Goal: Book appointment/travel/reservation

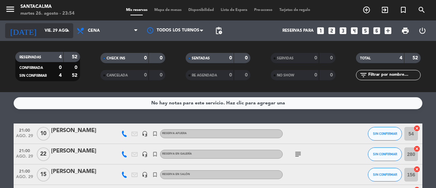
scroll to position [34, 0]
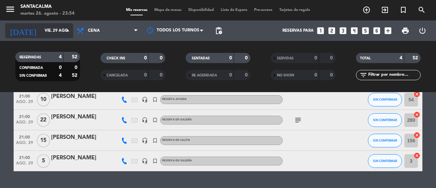
click at [52, 34] on input "vie. 29 ago." at bounding box center [68, 31] width 54 height 12
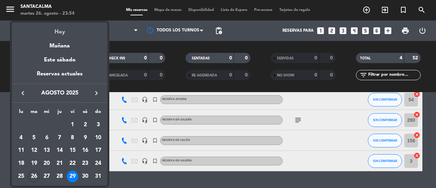
click at [62, 34] on div "Hoy" at bounding box center [59, 29] width 95 height 14
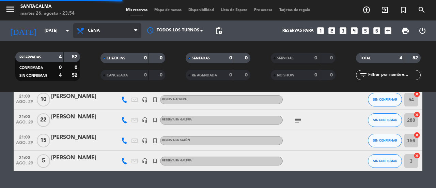
click at [95, 33] on span "Cena" at bounding box center [94, 30] width 12 height 5
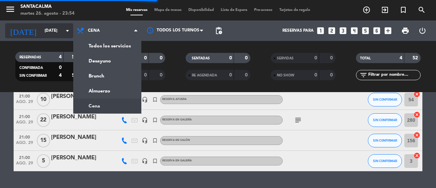
scroll to position [0, 0]
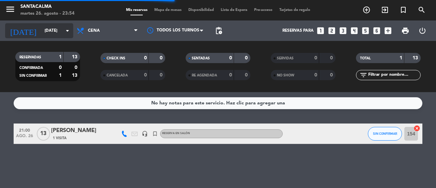
click at [60, 28] on input "[DATE]" at bounding box center [68, 31] width 54 height 12
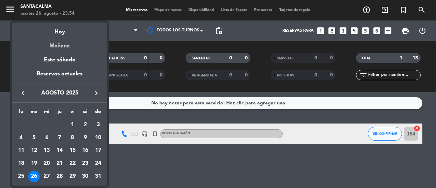
click at [66, 48] on div "Mañana" at bounding box center [59, 43] width 95 height 14
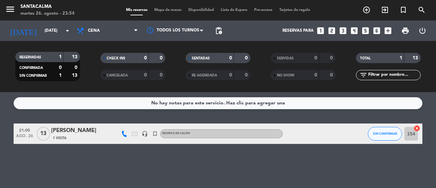
type input "mié. 27 ago."
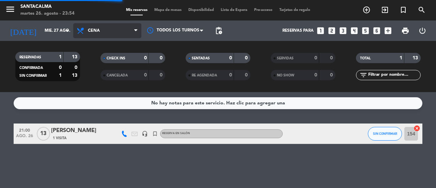
click at [107, 36] on span "Cena" at bounding box center [107, 30] width 68 height 15
click at [99, 30] on span "Cena" at bounding box center [107, 30] width 68 height 15
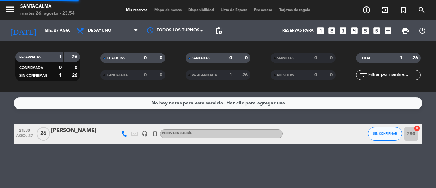
click at [104, 58] on div "menu Santacalma [DATE] 26. agosto - 23:54 Mis reservas Mapa de mesas Disponibil…" at bounding box center [218, 46] width 436 height 92
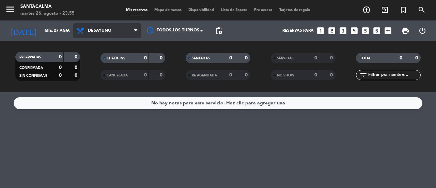
click at [126, 31] on span "Desayuno" at bounding box center [107, 30] width 68 height 15
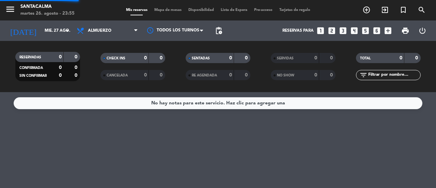
click at [109, 93] on ng-component "menu Santacalma [DATE] 26. agosto - 23:55 Mis reservas Mapa de mesas Disponibil…" at bounding box center [218, 94] width 436 height 188
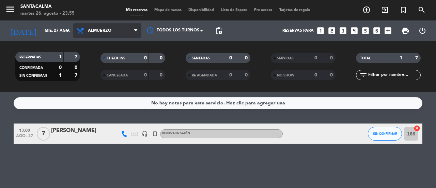
click at [118, 32] on span "Almuerzo" at bounding box center [107, 30] width 68 height 15
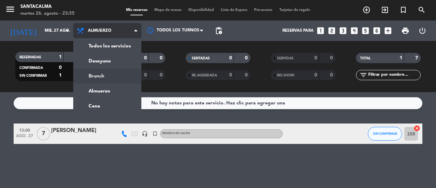
click at [105, 79] on div "menu Santacalma [DATE] 26. agosto - 23:55 Mis reservas Mapa de mesas Disponibil…" at bounding box center [218, 46] width 436 height 92
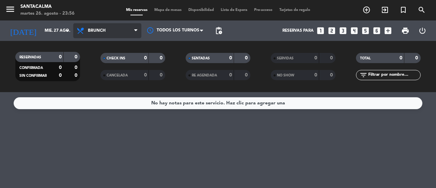
click at [122, 33] on span "Brunch" at bounding box center [107, 30] width 68 height 15
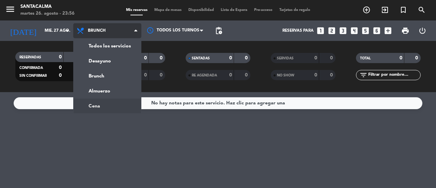
click at [109, 111] on ng-component "menu Santacalma [DATE] 26. agosto - 23:56 Mis reservas Mapa de mesas Disponibil…" at bounding box center [218, 94] width 436 height 188
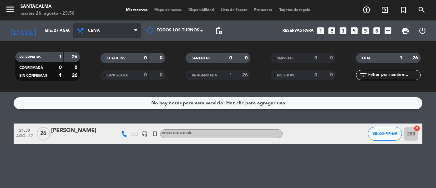
click at [117, 31] on span "Cena" at bounding box center [107, 30] width 68 height 15
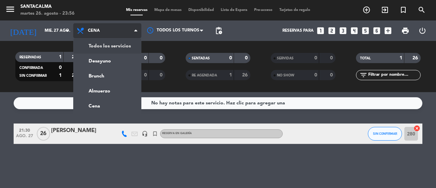
click at [127, 47] on div "menu Santacalma [DATE] 26. agosto - 23:56 Mis reservas Mapa de mesas Disponibil…" at bounding box center [218, 46] width 436 height 92
